Goal: Task Accomplishment & Management: Use online tool/utility

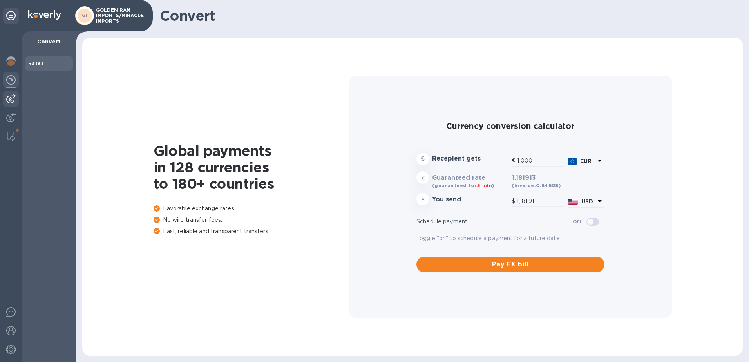
click at [8, 98] on img at bounding box center [10, 98] width 9 height 9
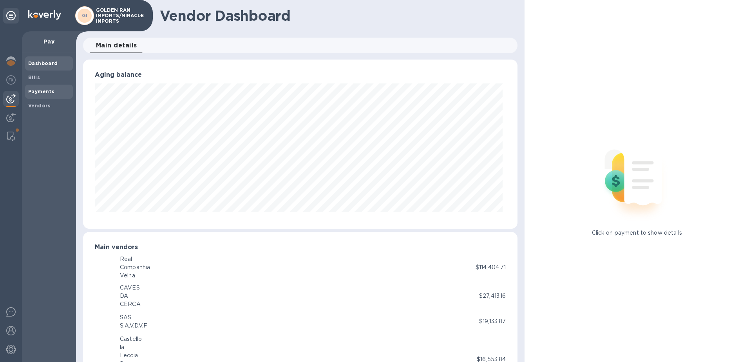
scroll to position [391747, 391485]
click at [30, 79] on b "Bills" at bounding box center [34, 77] width 12 height 6
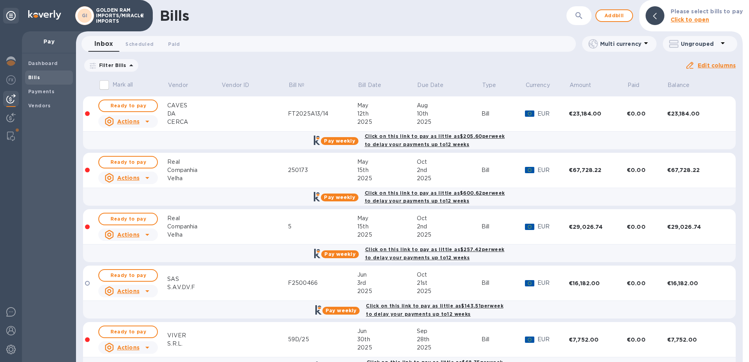
scroll to position [20, 0]
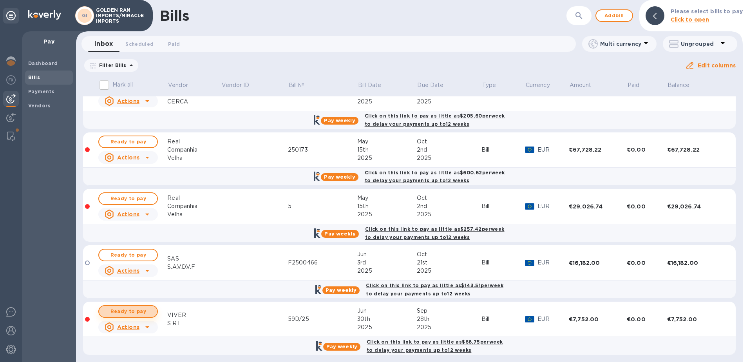
click at [139, 310] on span "Ready to pay" at bounding box center [127, 311] width 45 height 9
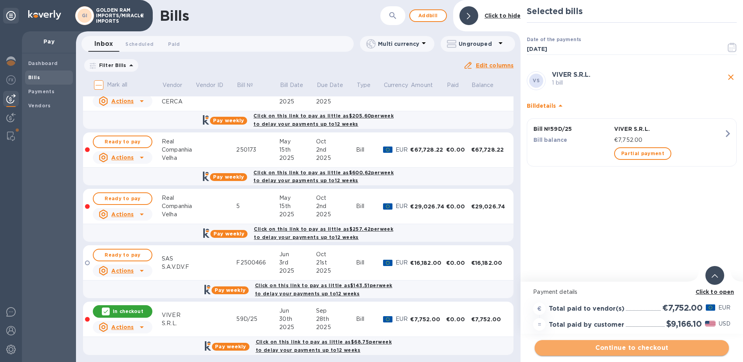
click at [644, 347] on span "Continue to checkout" at bounding box center [632, 347] width 182 height 9
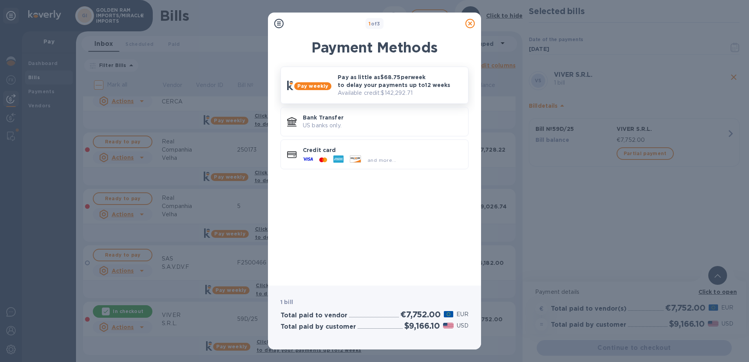
click at [386, 93] on p "Available credit: $142,292.71" at bounding box center [400, 93] width 124 height 8
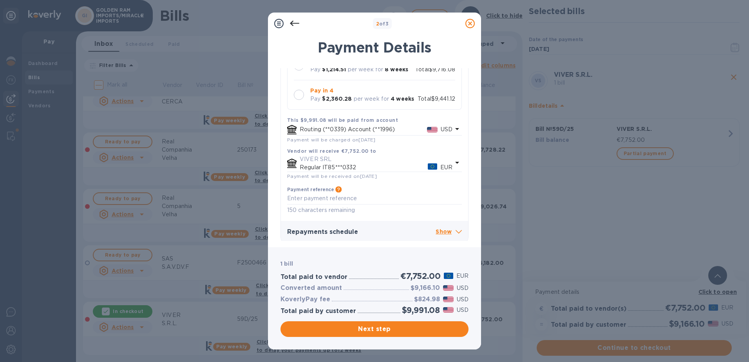
scroll to position [135, 0]
click at [457, 229] on icon at bounding box center [459, 229] width 6 height 4
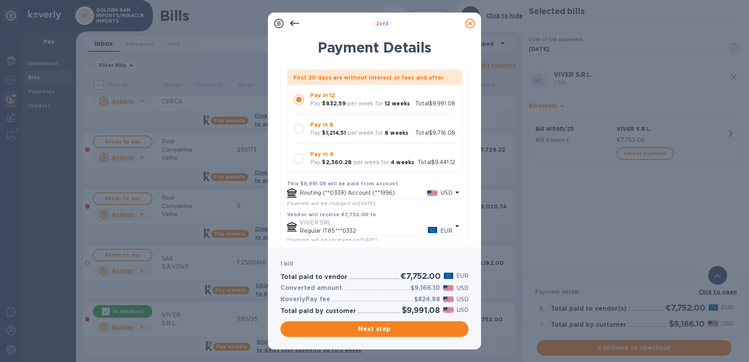
scroll to position [25, 0]
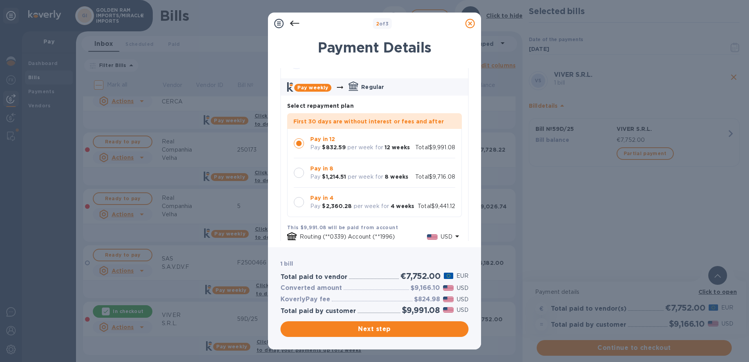
click at [468, 24] on icon at bounding box center [470, 23] width 9 height 9
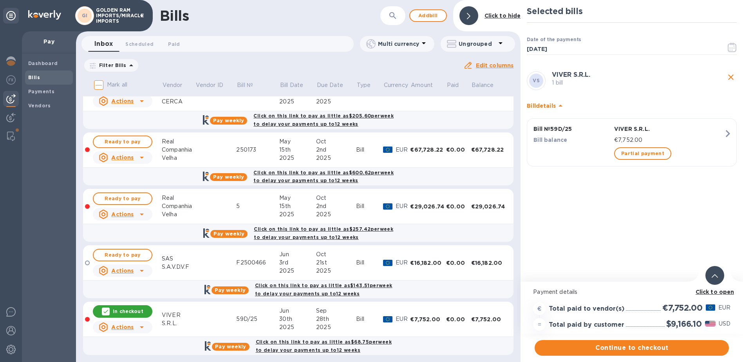
click at [732, 77] on icon "close" at bounding box center [731, 76] width 5 height 5
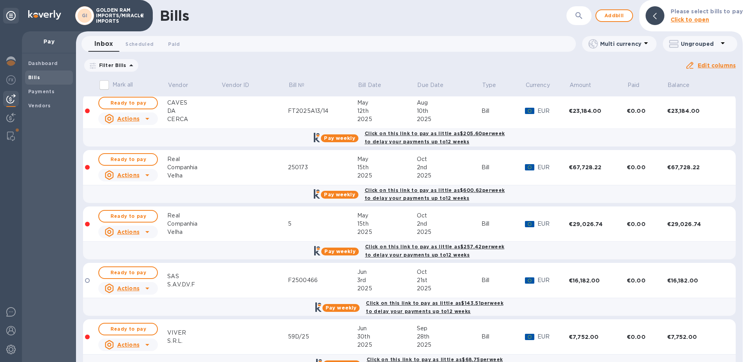
scroll to position [0, 0]
